Goal: Find specific page/section: Find specific page/section

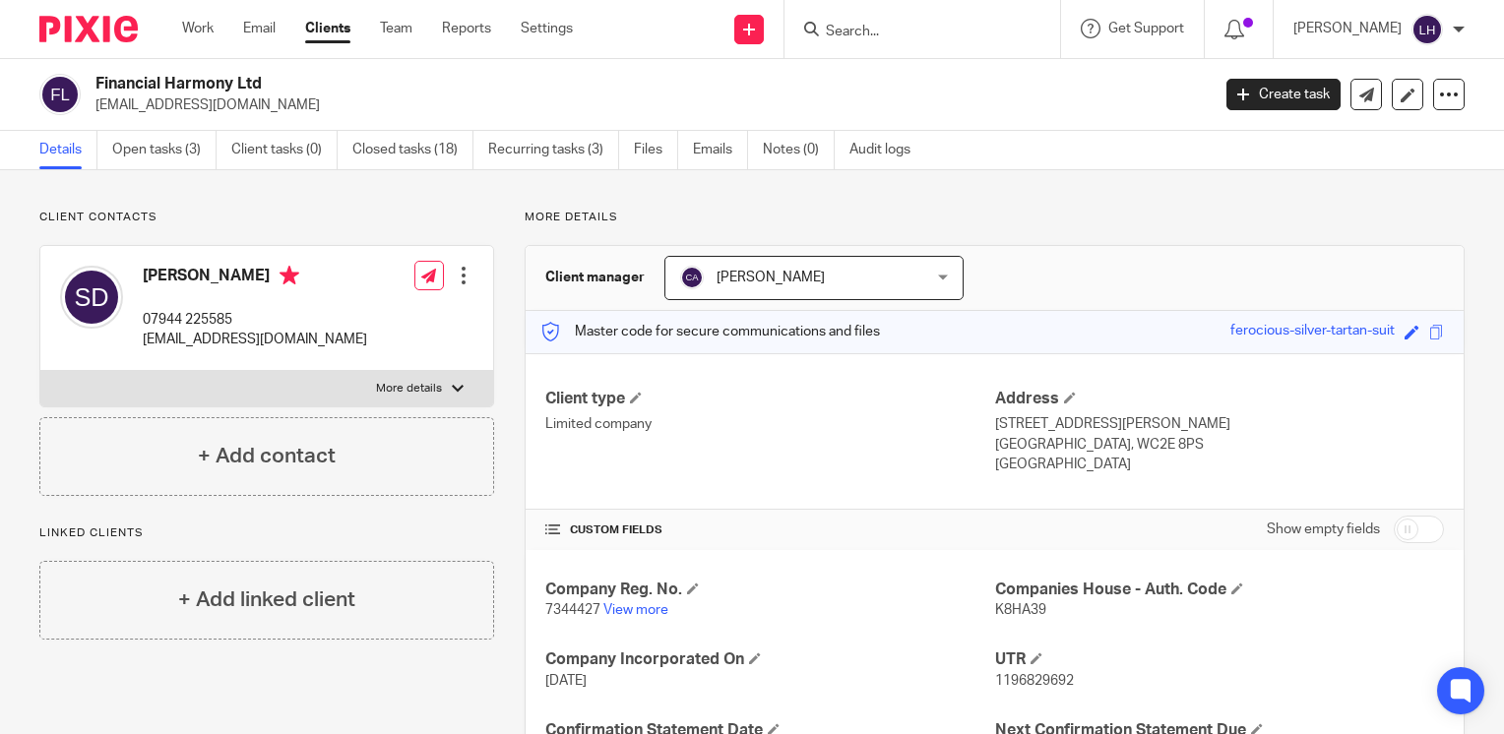
click at [880, 30] on input "Search" at bounding box center [912, 33] width 177 height 18
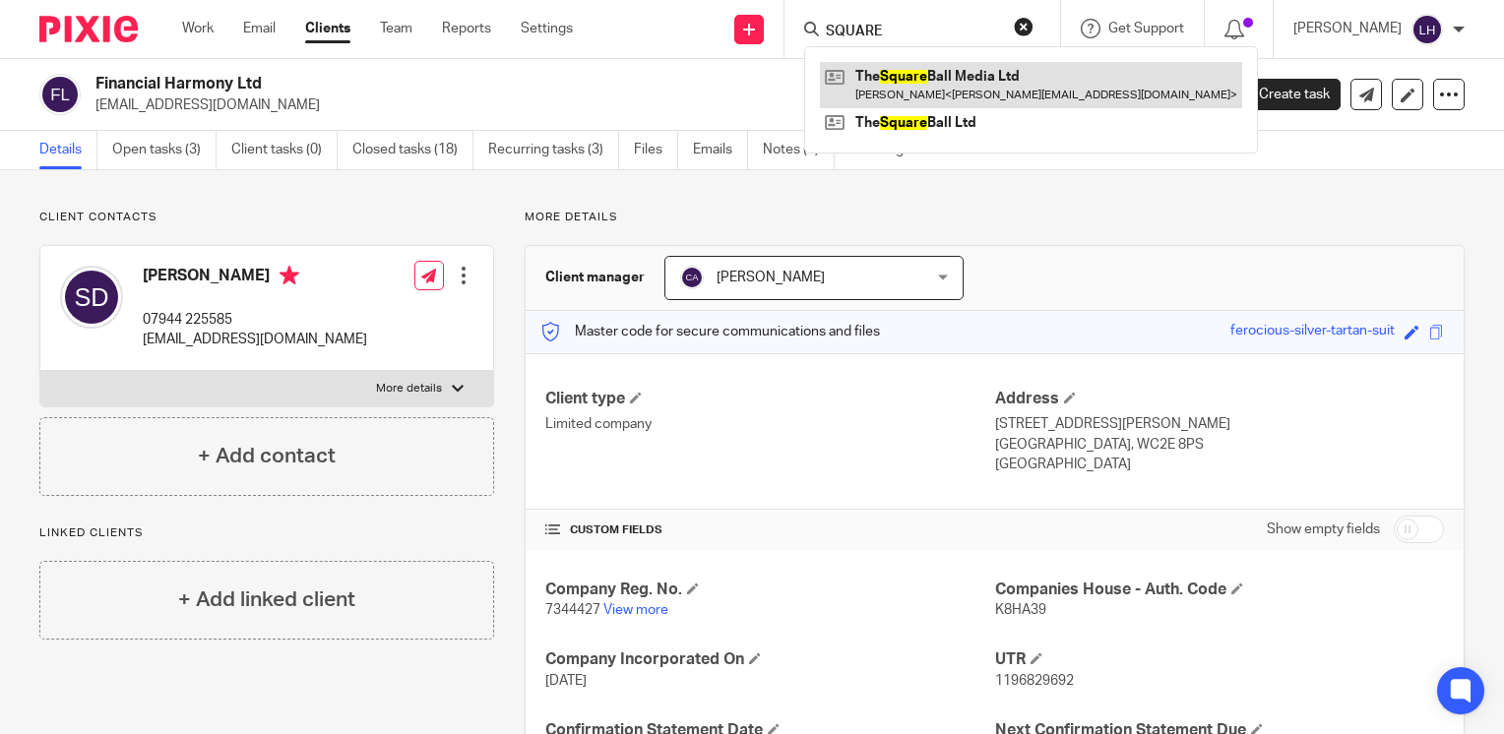
type input "SQUARE"
click at [955, 75] on link at bounding box center [1031, 84] width 422 height 45
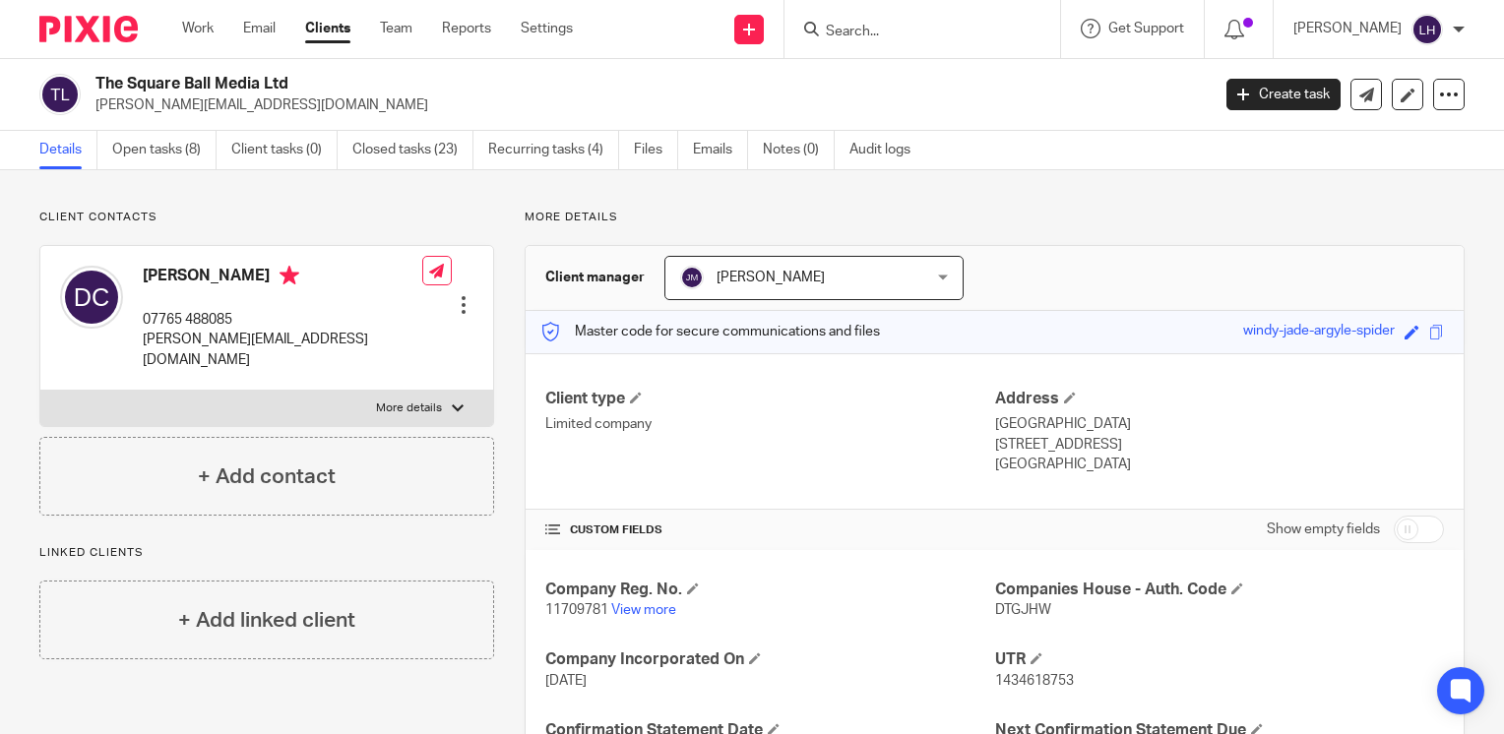
click at [914, 37] on input "Search" at bounding box center [912, 33] width 177 height 18
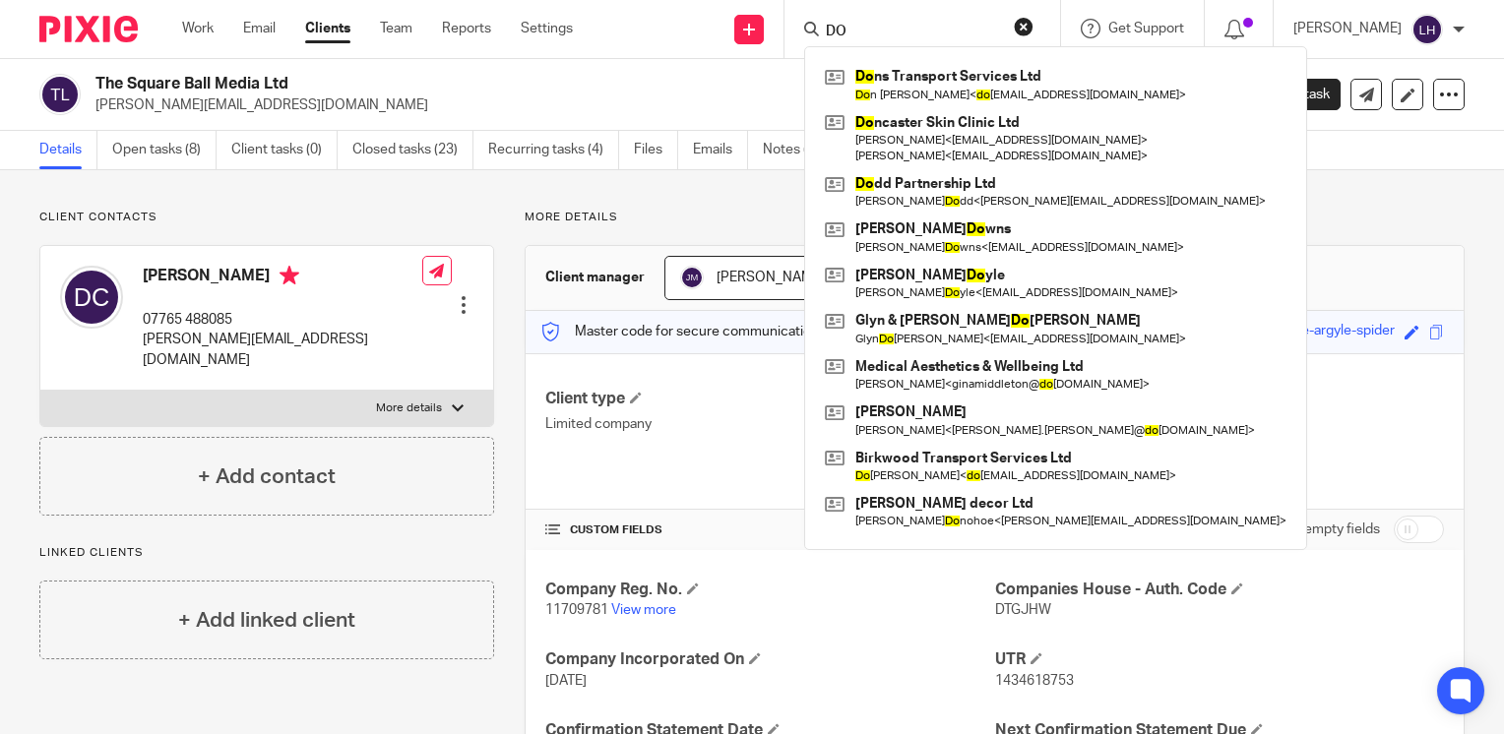
type input "D"
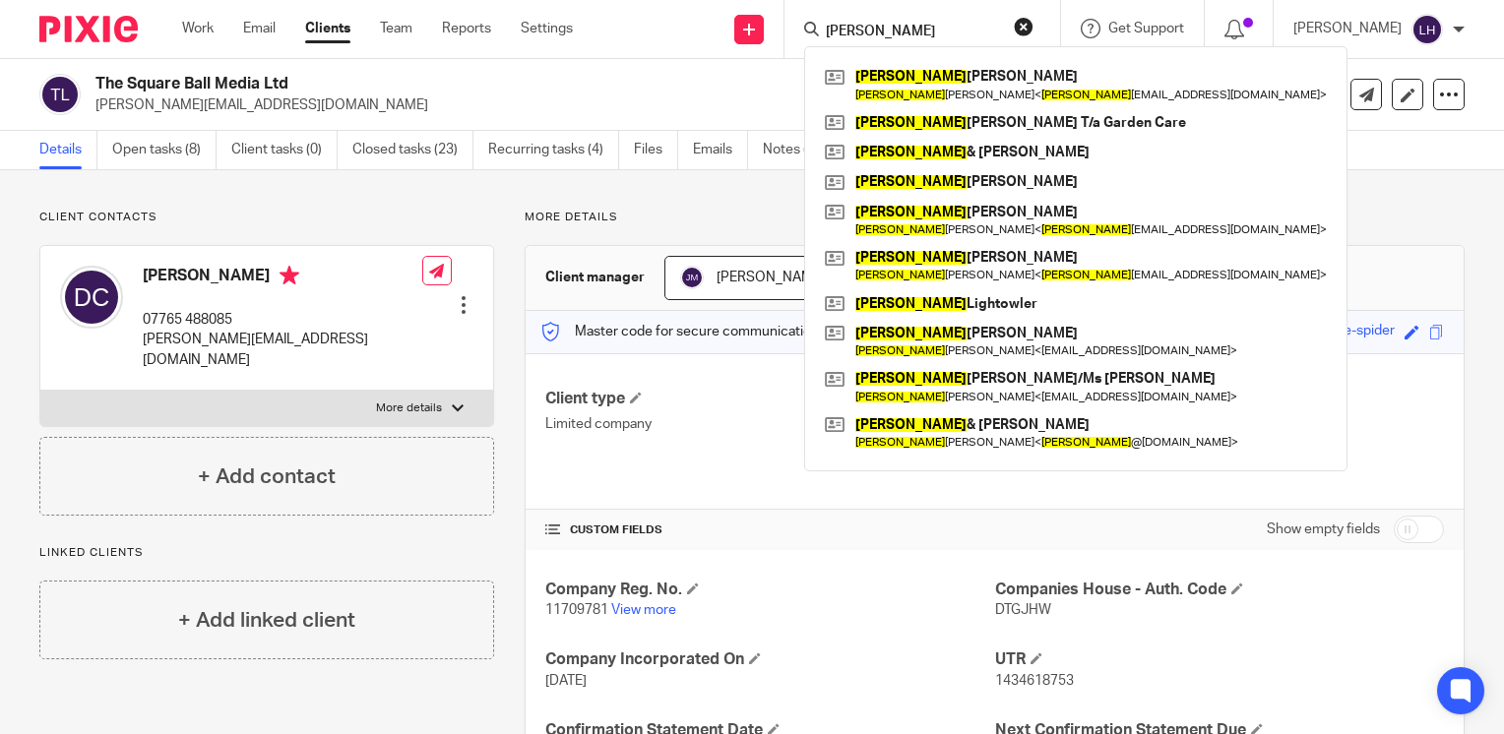
type input "[PERSON_NAME]"
click at [1033, 25] on button "reset" at bounding box center [1024, 27] width 20 height 20
